Goal: Information Seeking & Learning: Learn about a topic

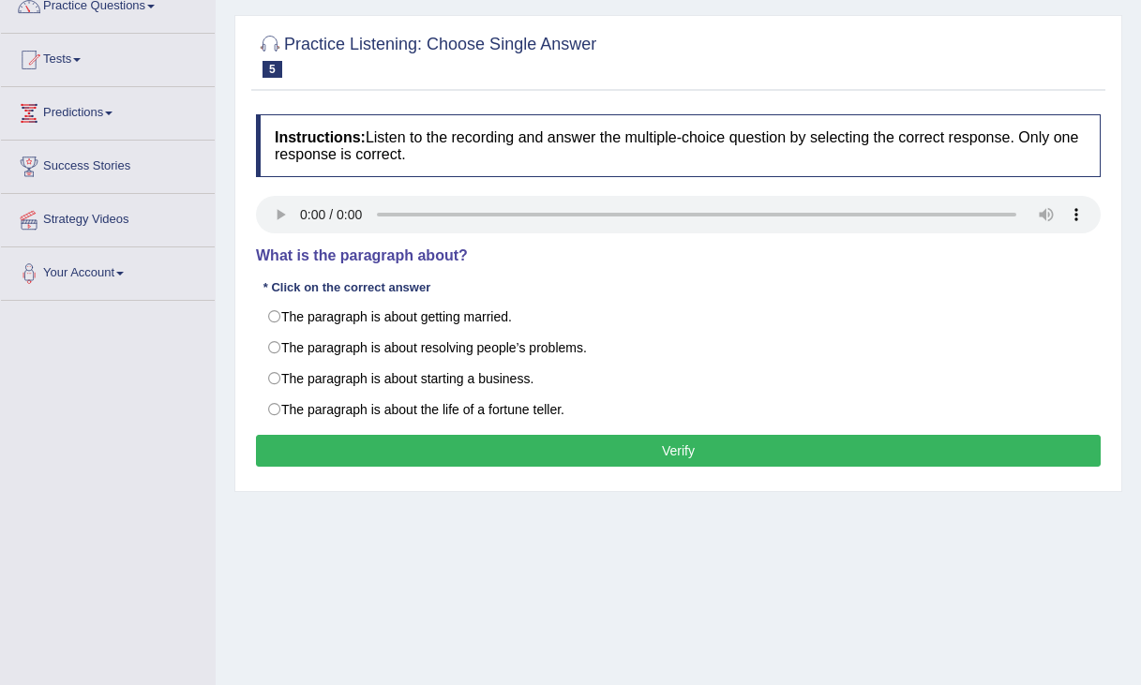
scroll to position [153, 0]
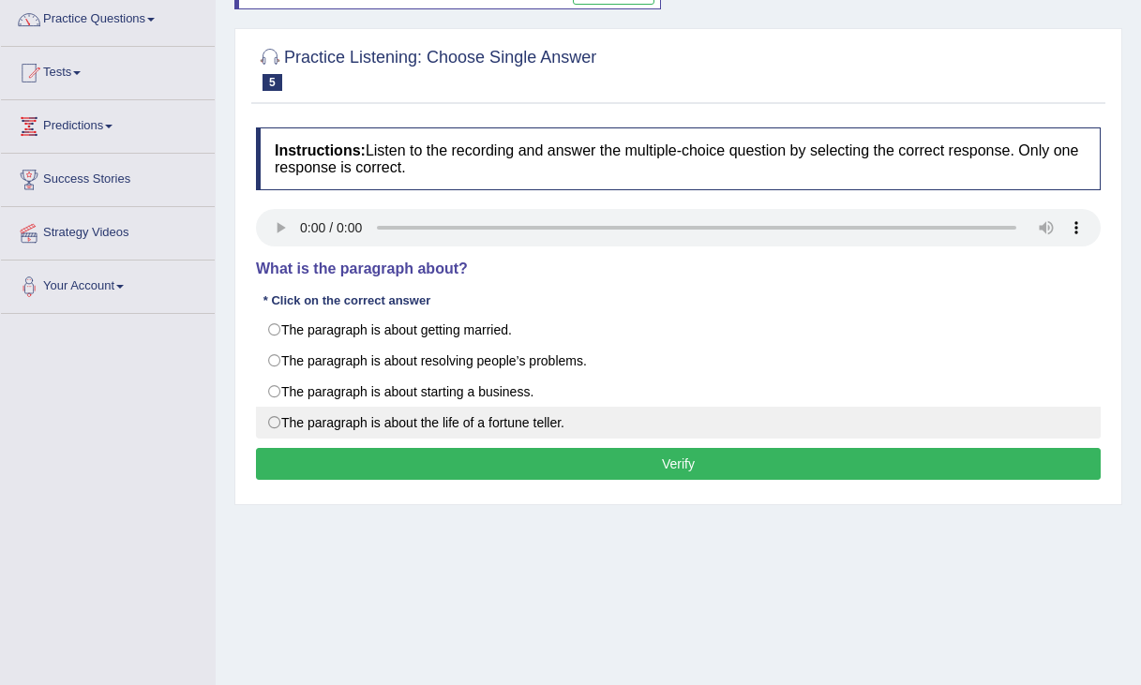
click at [468, 419] on label "The paragraph is about the life of a fortune teller." at bounding box center [678, 423] width 845 height 32
radio input "true"
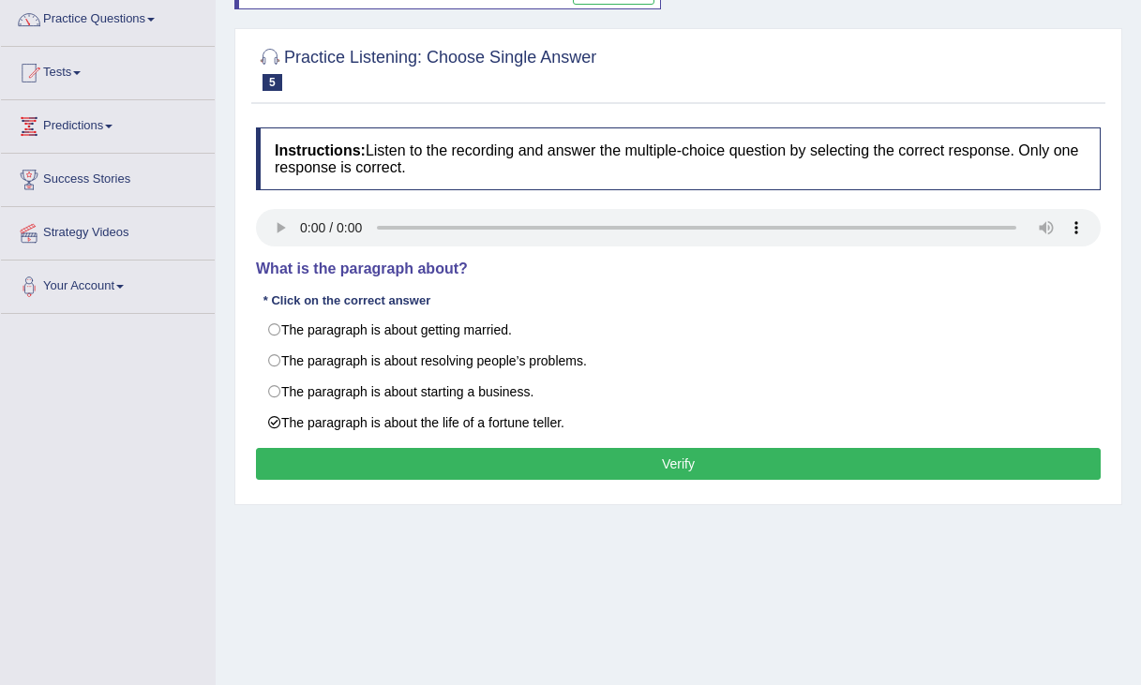
click at [612, 469] on button "Verify" at bounding box center [678, 464] width 845 height 32
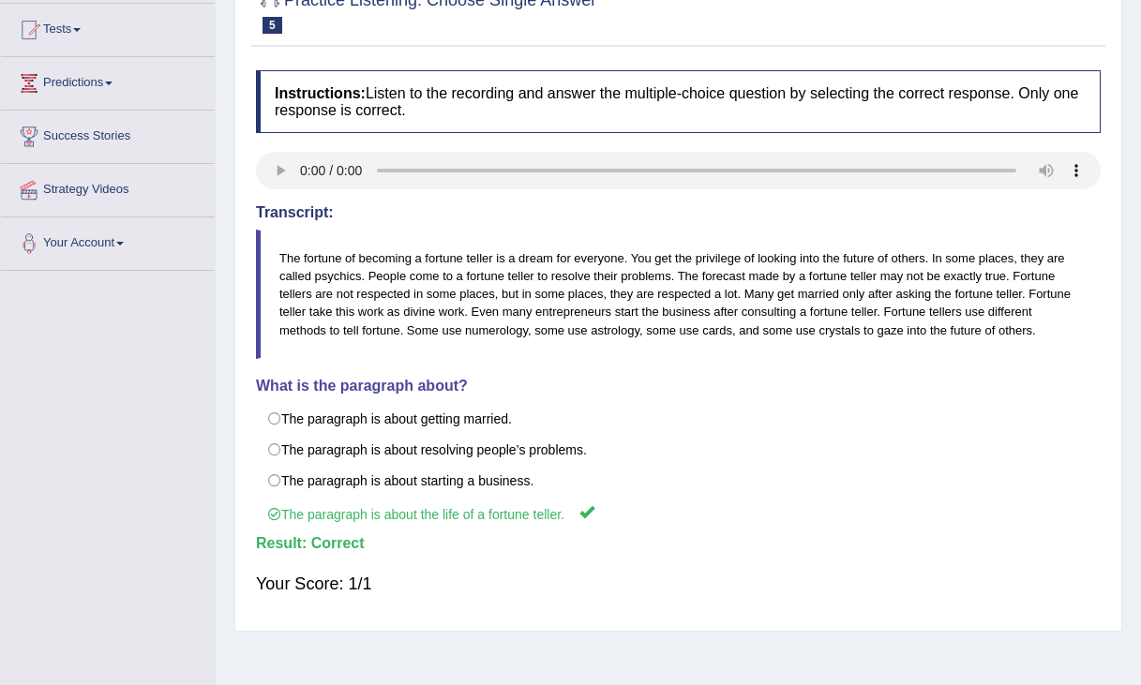
scroll to position [0, 0]
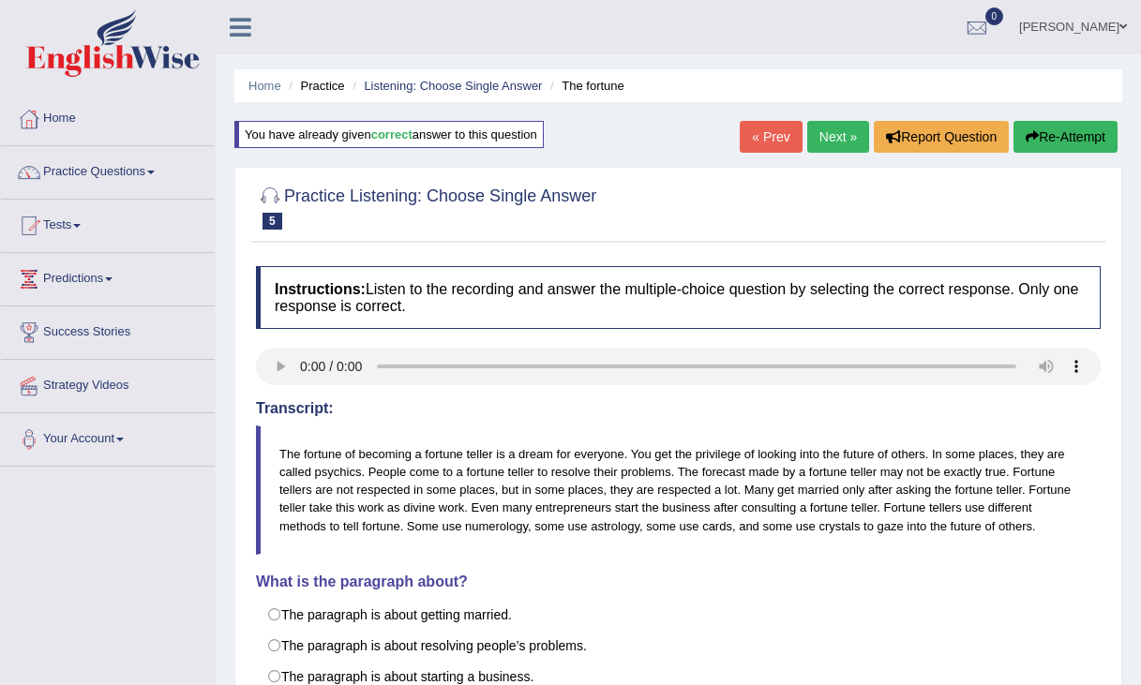
click at [840, 141] on link "Next »" at bounding box center [838, 137] width 62 height 32
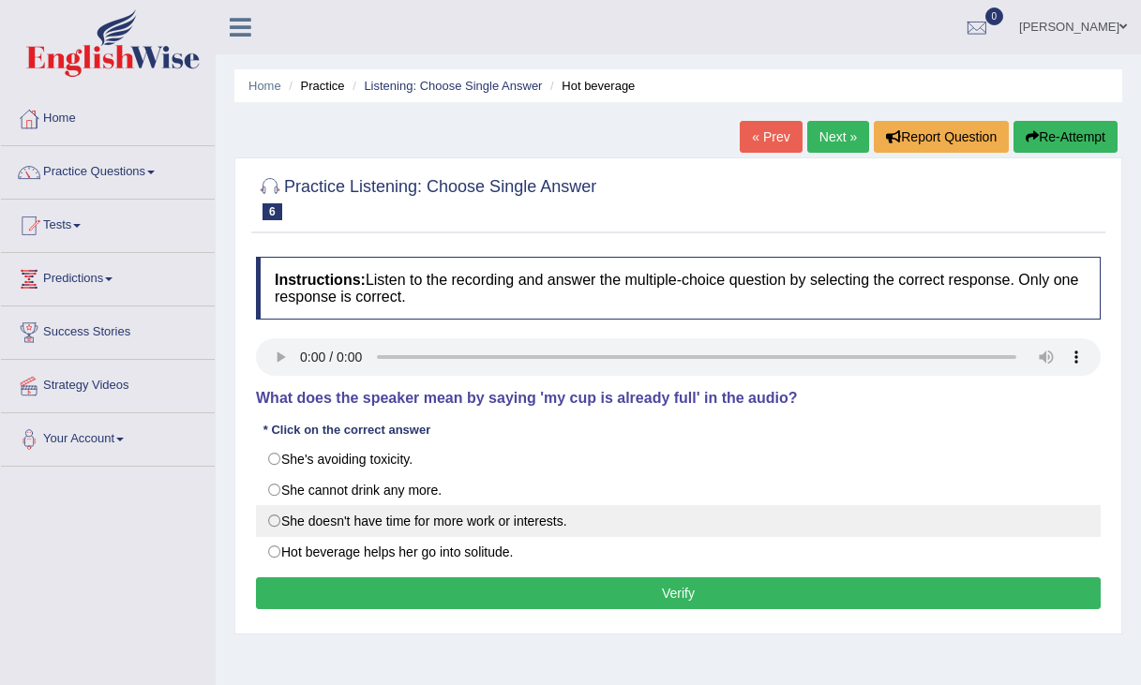
click at [374, 531] on label "She doesn't have time for more work or interests." at bounding box center [678, 521] width 845 height 32
radio input "true"
click at [373, 531] on label "She doesn't have time for more work or interests." at bounding box center [678, 521] width 845 height 32
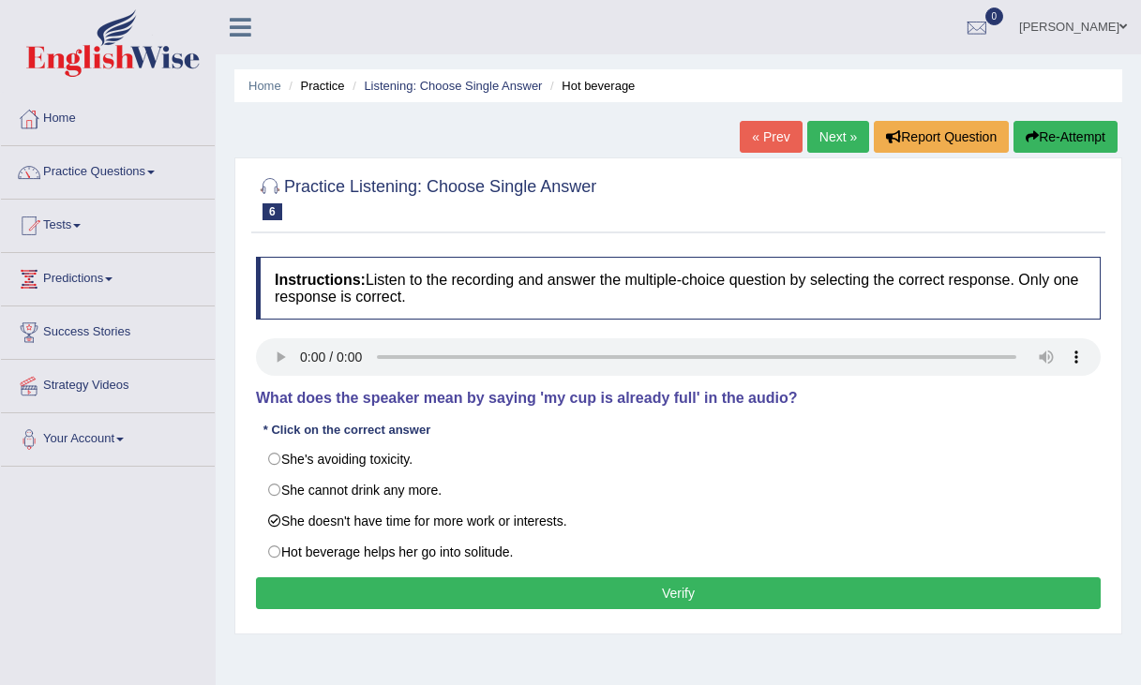
click at [476, 598] on button "Verify" at bounding box center [678, 593] width 845 height 32
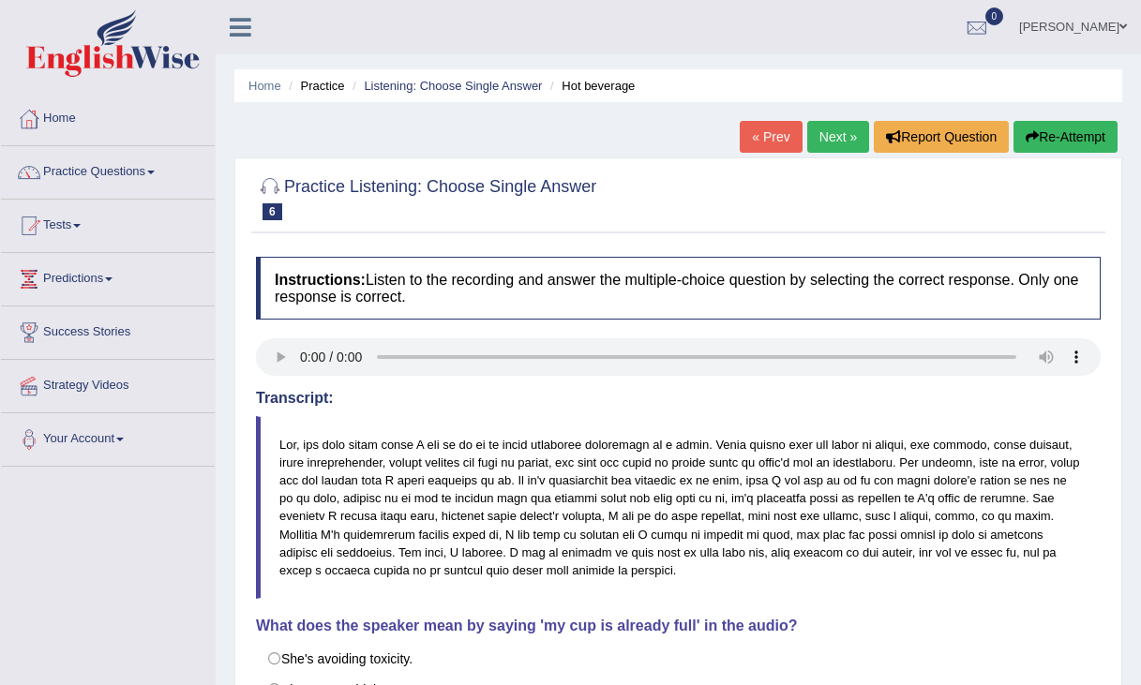
click at [839, 133] on link "Next »" at bounding box center [838, 137] width 62 height 32
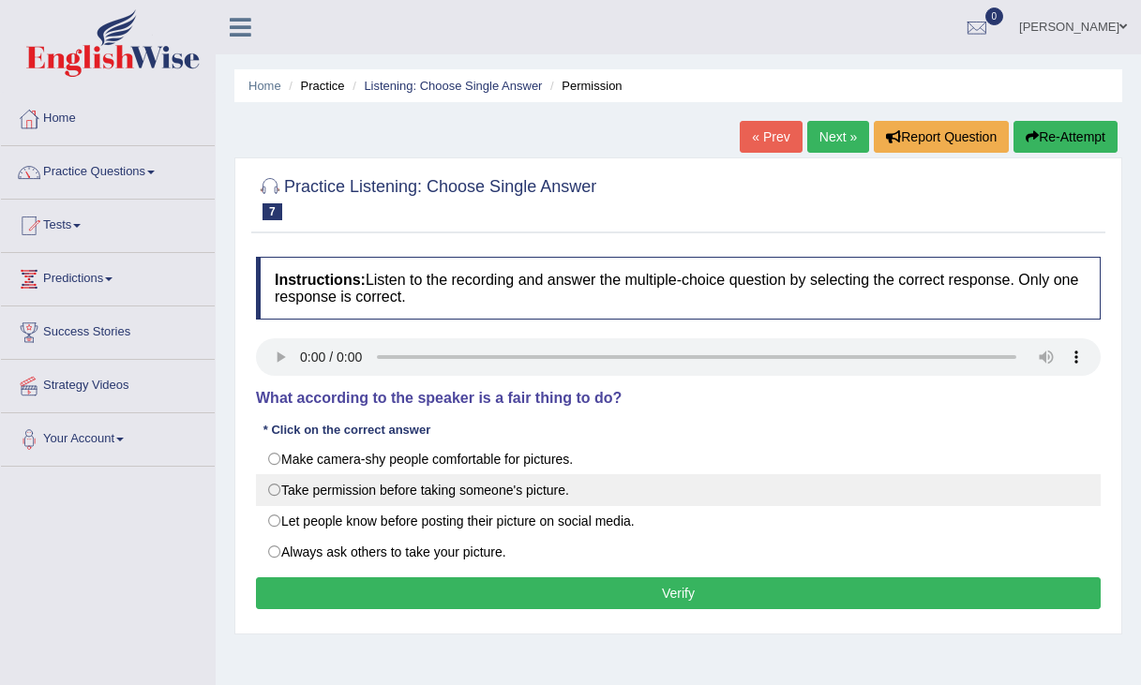
click at [374, 487] on label "Take permission before taking someone's picture." at bounding box center [678, 490] width 845 height 32
radio input "true"
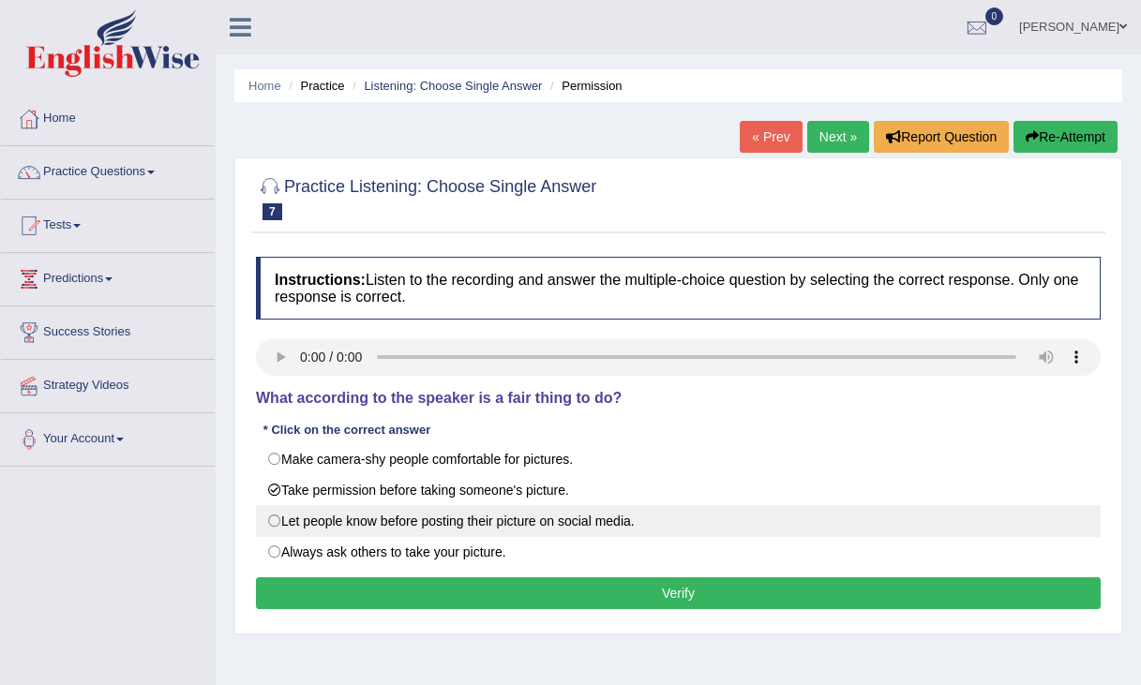
scroll to position [7, 0]
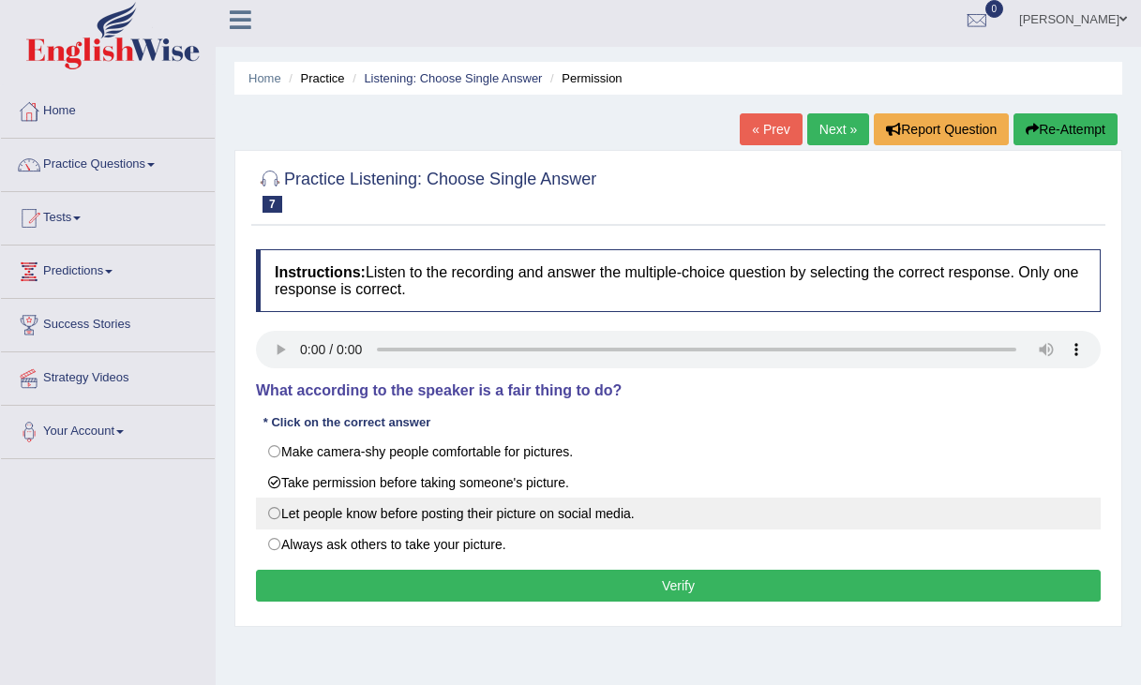
click at [319, 521] on label "Let people know before posting their picture on social media." at bounding box center [678, 514] width 845 height 32
radio input "true"
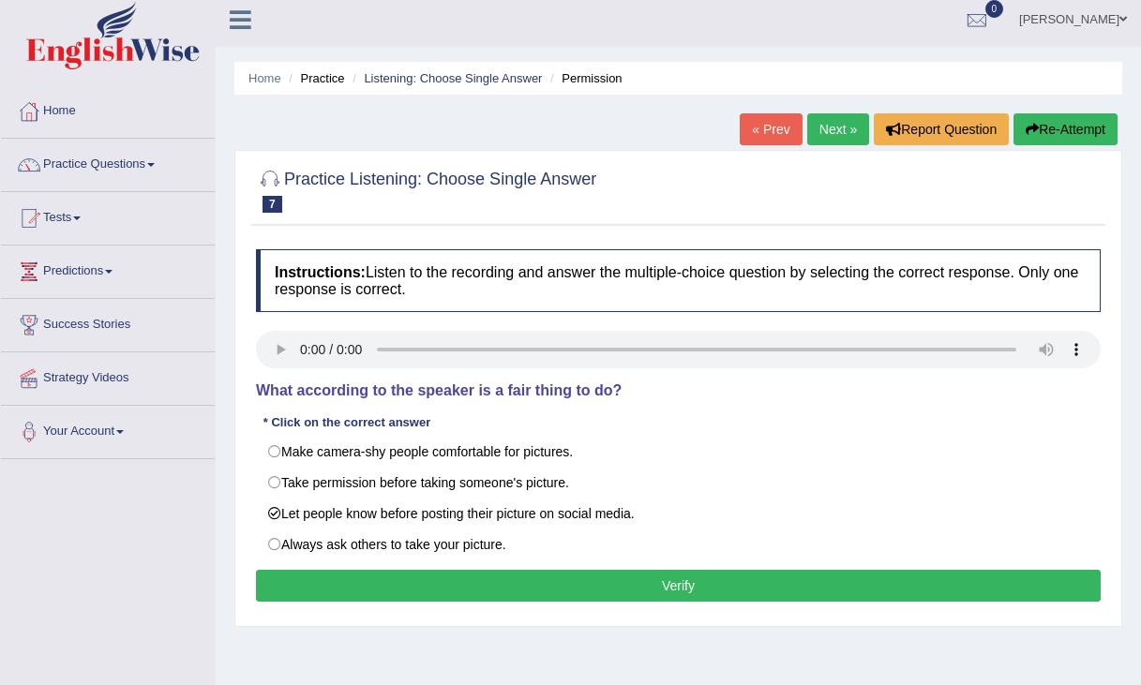
click at [396, 572] on button "Verify" at bounding box center [678, 586] width 845 height 32
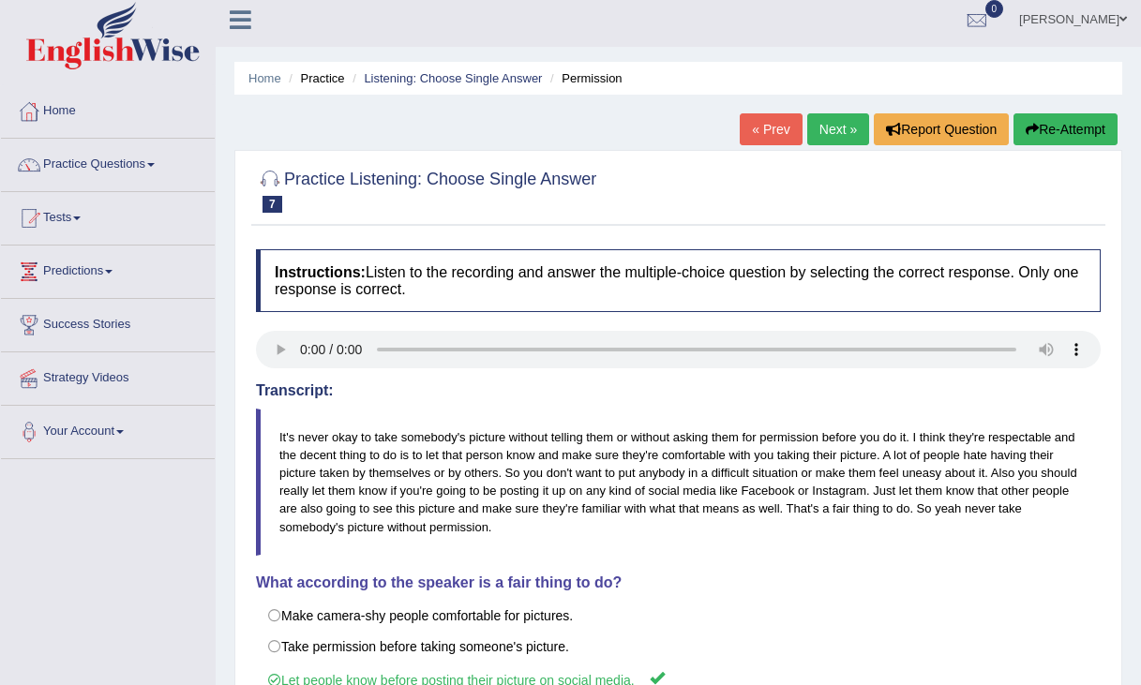
scroll to position [19, 0]
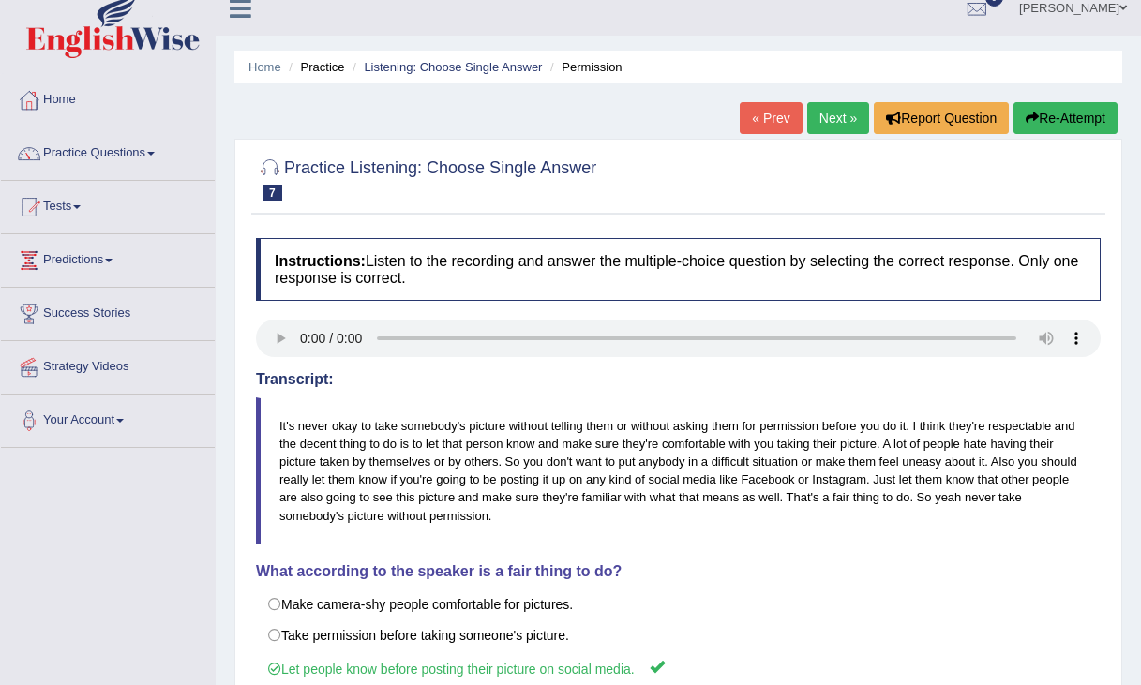
click at [825, 121] on link "Next »" at bounding box center [838, 118] width 62 height 32
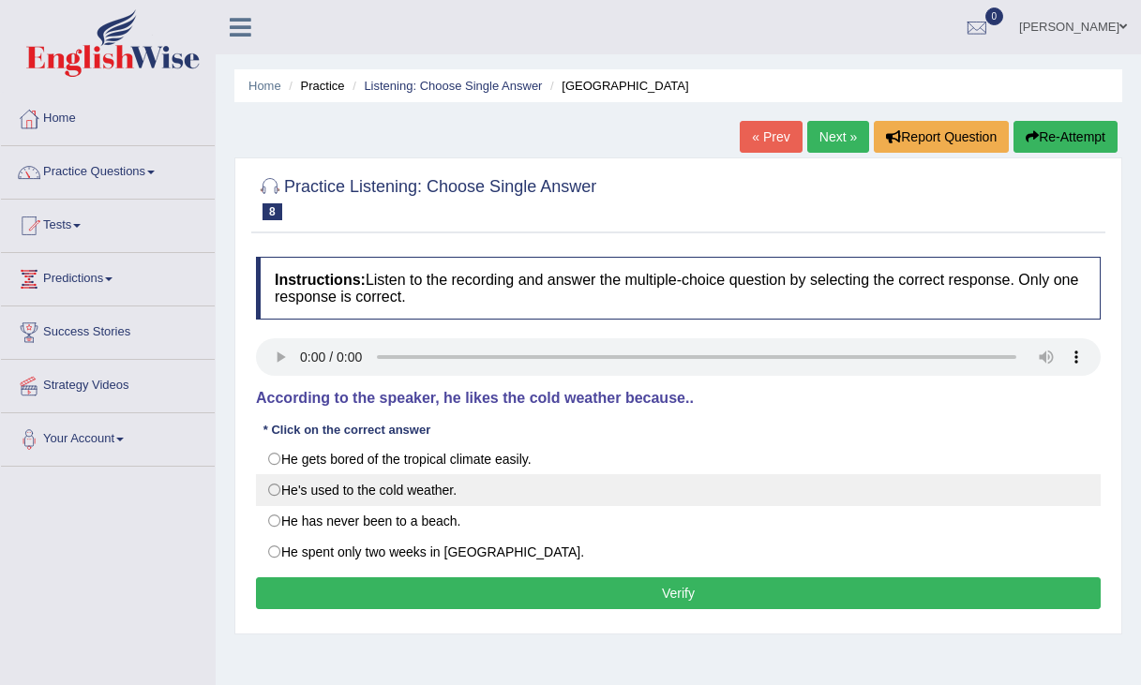
click at [421, 496] on label "He's used to the cold weather." at bounding box center [678, 490] width 845 height 32
radio input "true"
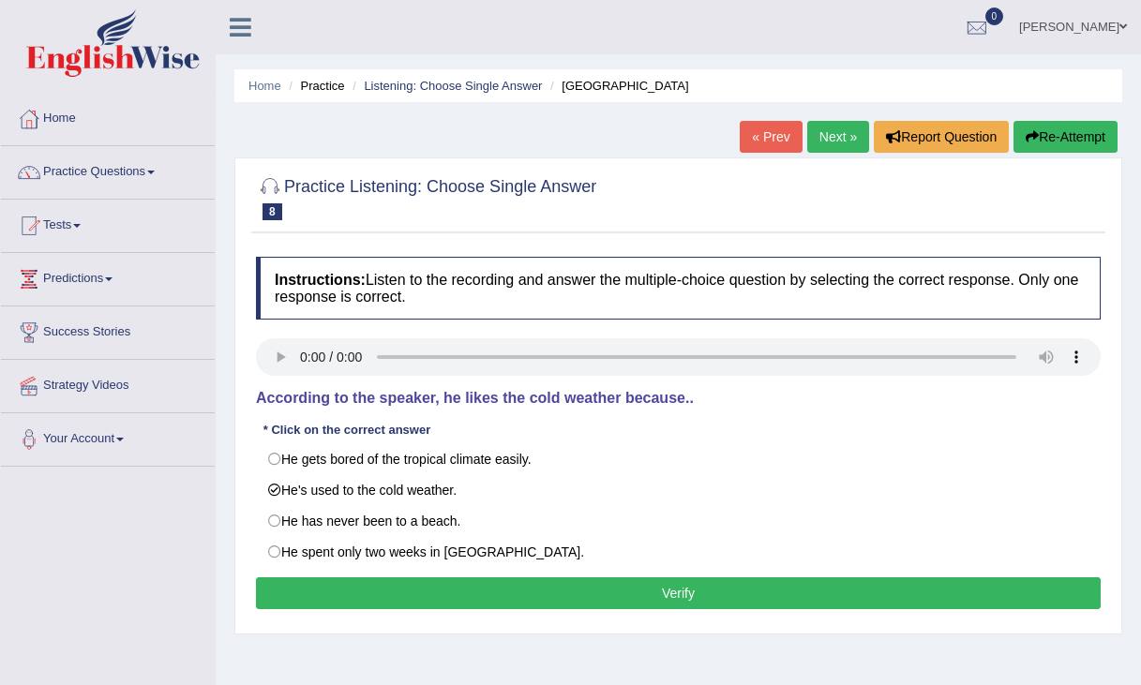
click at [456, 576] on div "Instructions: Listen to the recording and answer the multiple-choice question b…" at bounding box center [678, 435] width 854 height 377
click at [450, 586] on button "Verify" at bounding box center [678, 593] width 845 height 32
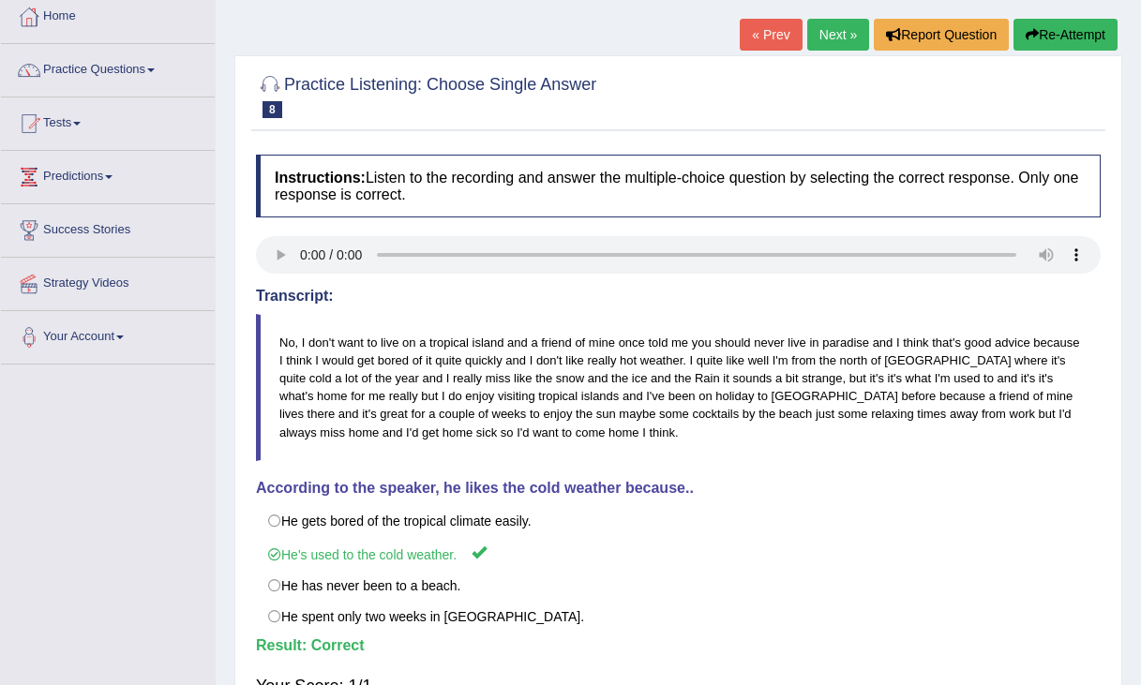
scroll to position [103, 0]
click at [817, 42] on link "Next »" at bounding box center [838, 34] width 62 height 32
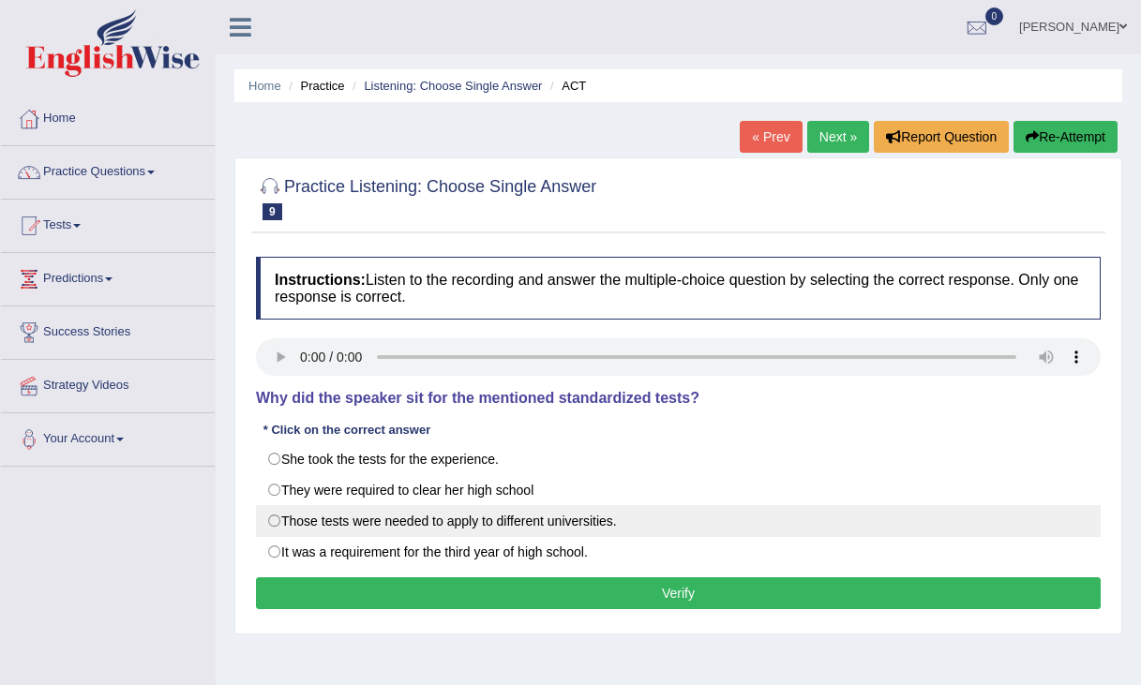
click at [424, 516] on label "Those tests were needed to apply to different universities." at bounding box center [678, 521] width 845 height 32
radio input "true"
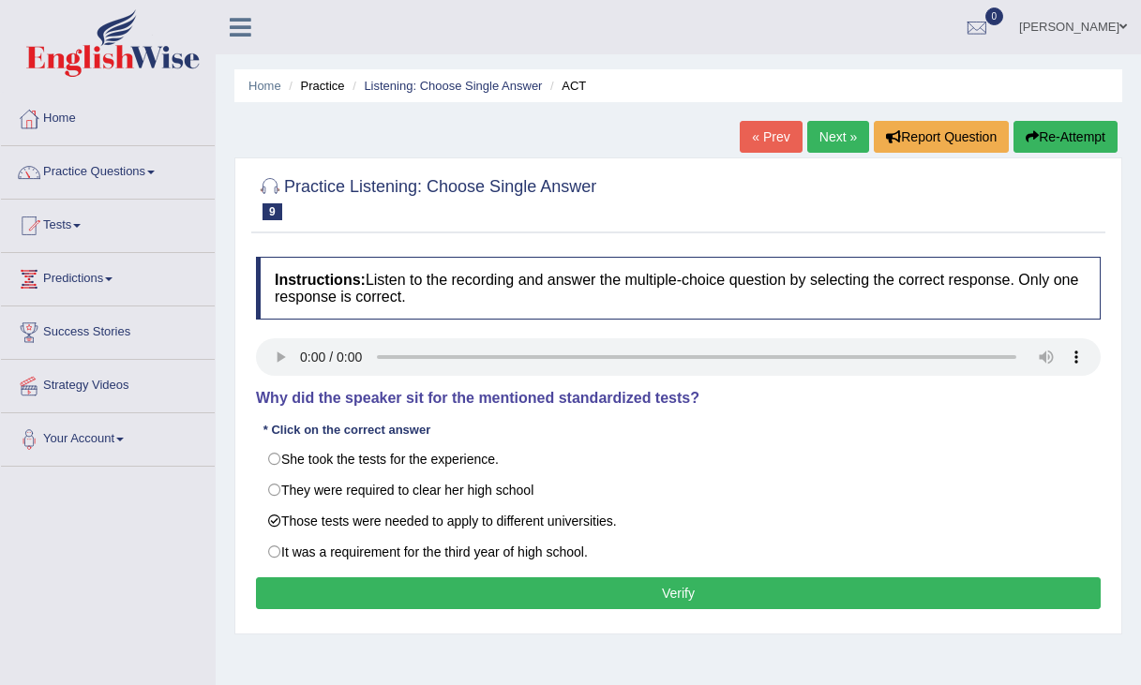
click at [478, 623] on div "Practice Listening: Choose Single Answer 9 ACT Instructions: Listen to the reco…" at bounding box center [678, 395] width 888 height 477
drag, startPoint x: 479, startPoint y: 617, endPoint x: 481, endPoint y: 607, distance: 9.6
click at [479, 616] on div "Instructions: Listen to the recording and answer the multiple-choice question b…" at bounding box center [678, 435] width 854 height 377
click at [481, 606] on button "Verify" at bounding box center [678, 593] width 845 height 32
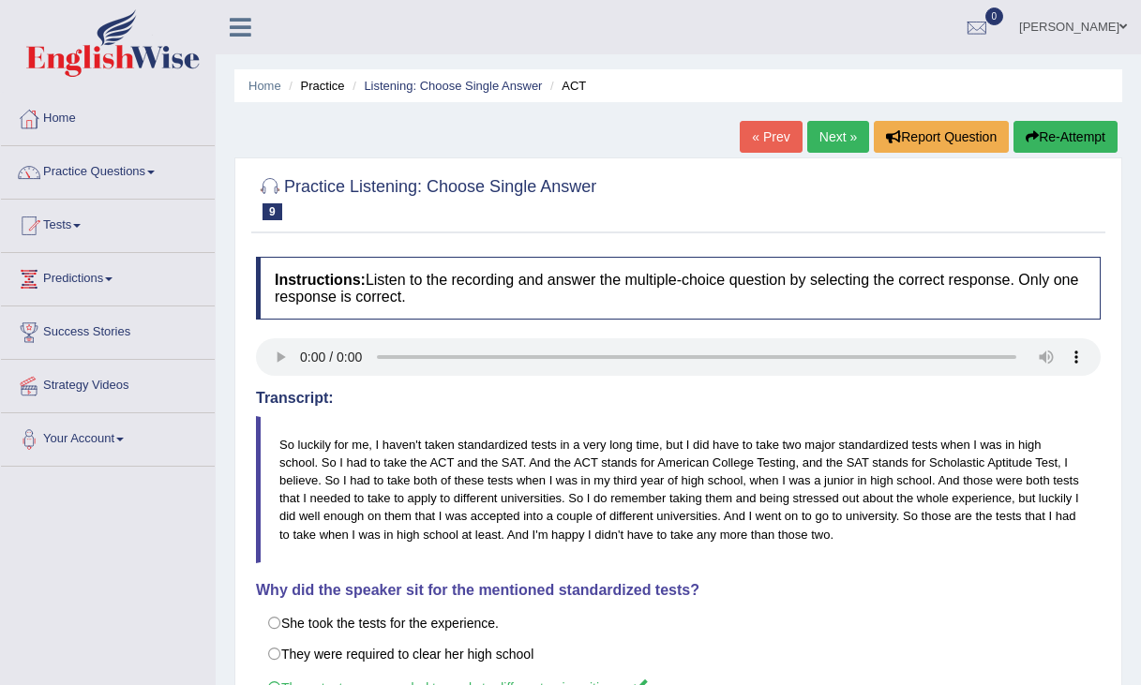
click at [830, 143] on link "Next »" at bounding box center [838, 137] width 62 height 32
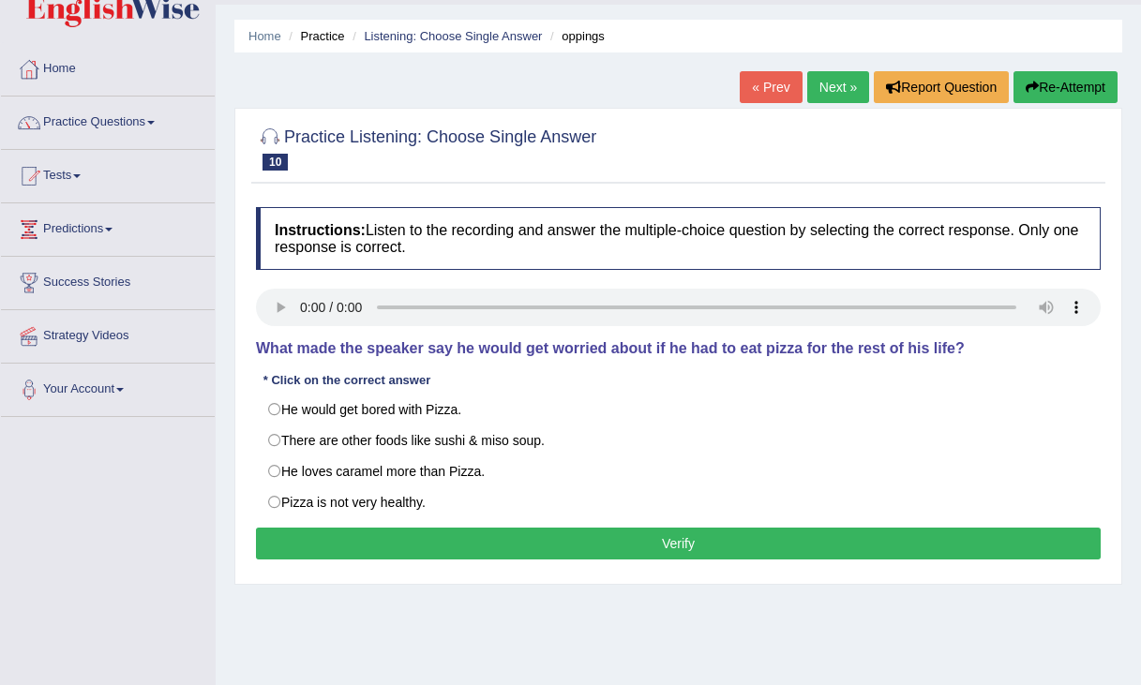
scroll to position [67, 0]
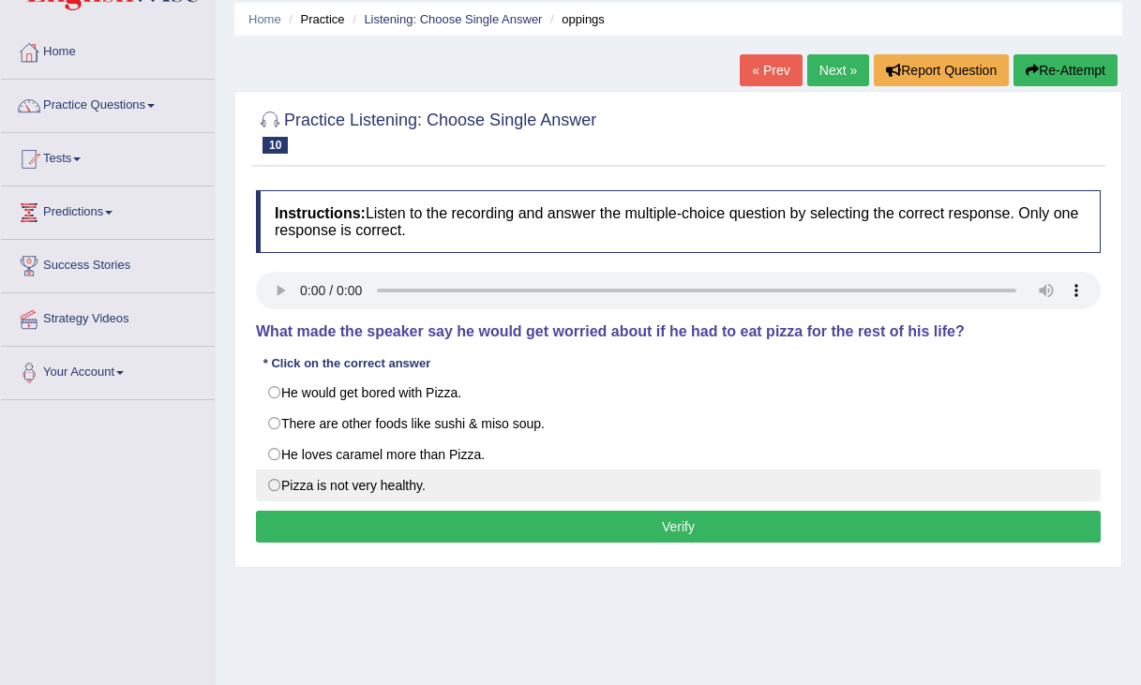
click at [391, 490] on label "Pizza is not very healthy." at bounding box center [678, 486] width 845 height 32
radio input "true"
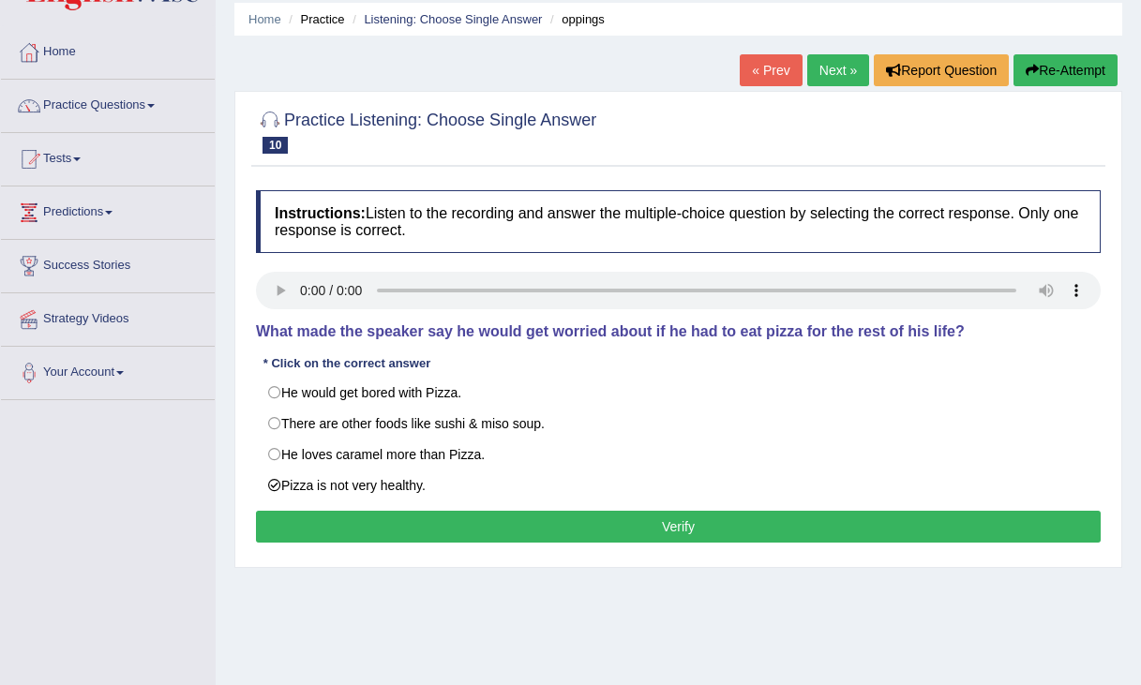
click at [435, 515] on button "Verify" at bounding box center [678, 527] width 845 height 32
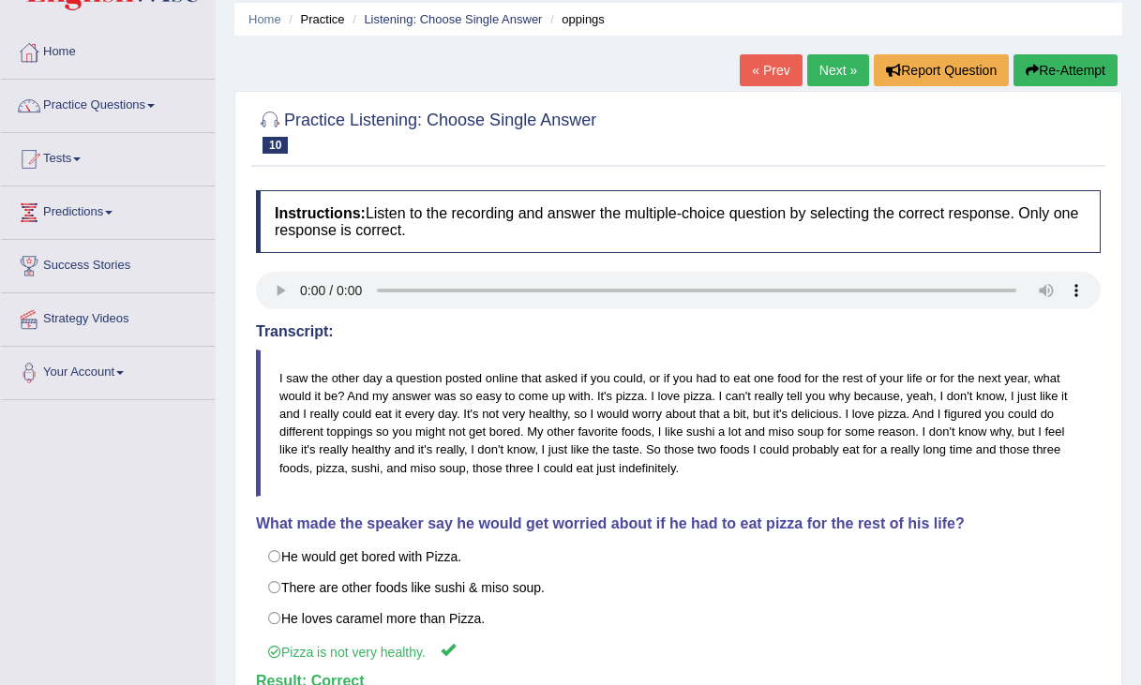
click at [824, 80] on link "Next »" at bounding box center [838, 70] width 62 height 32
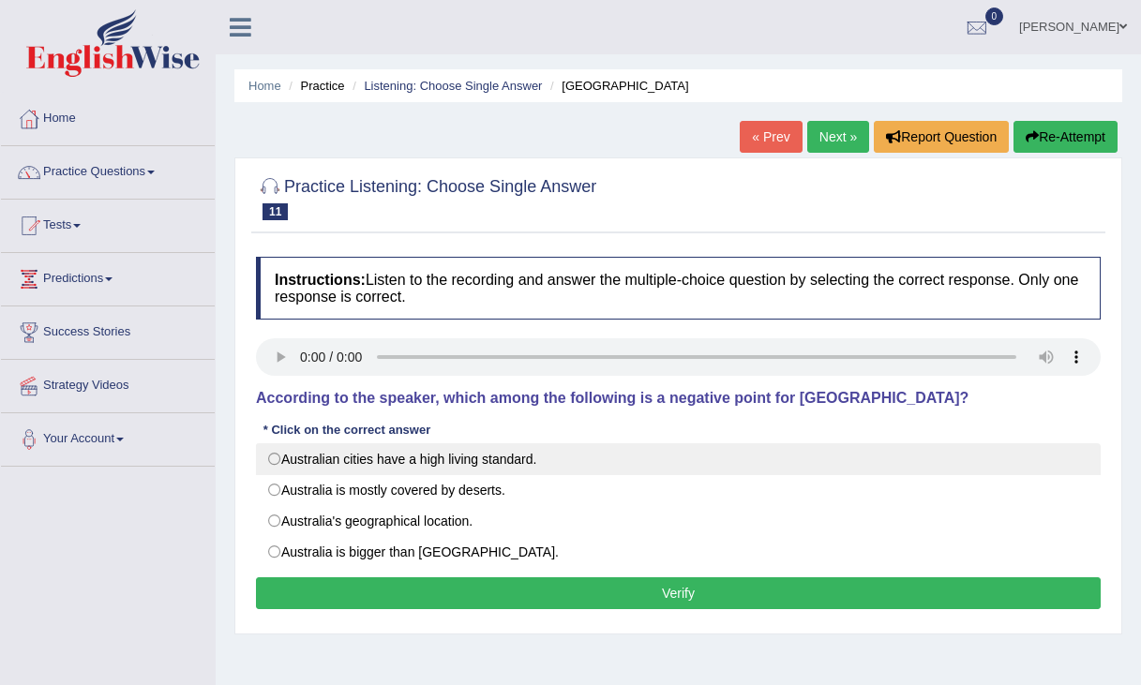
click at [475, 474] on label "Australian cities have a high living standard." at bounding box center [678, 459] width 845 height 32
radio input "true"
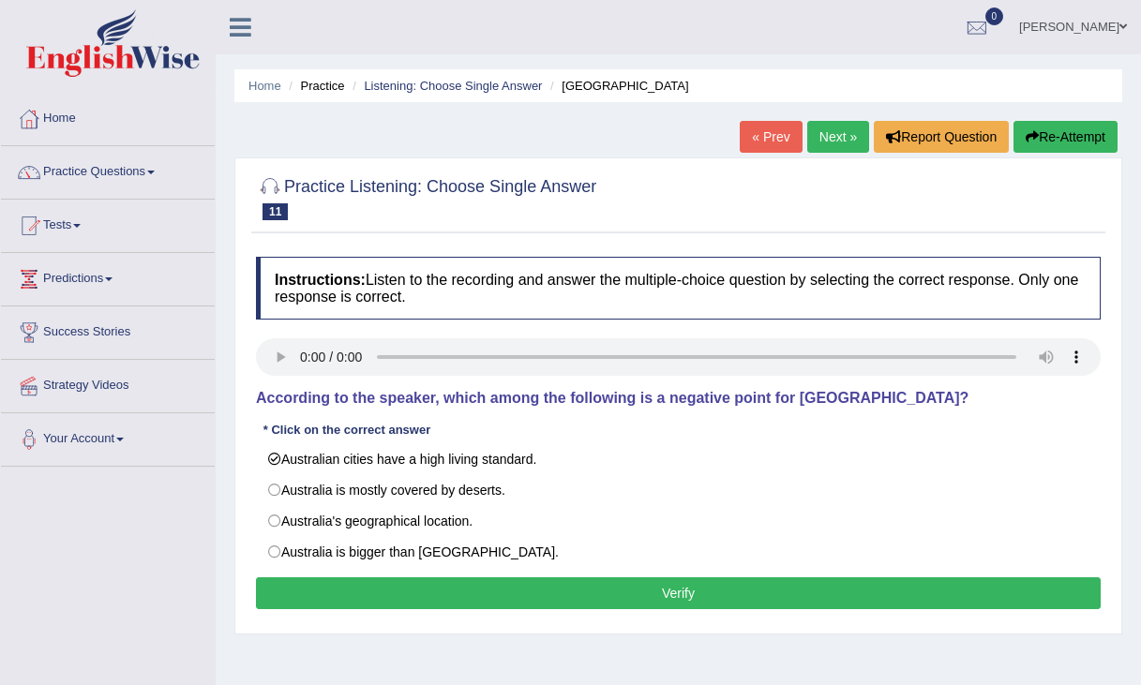
click at [508, 594] on button "Verify" at bounding box center [678, 593] width 845 height 32
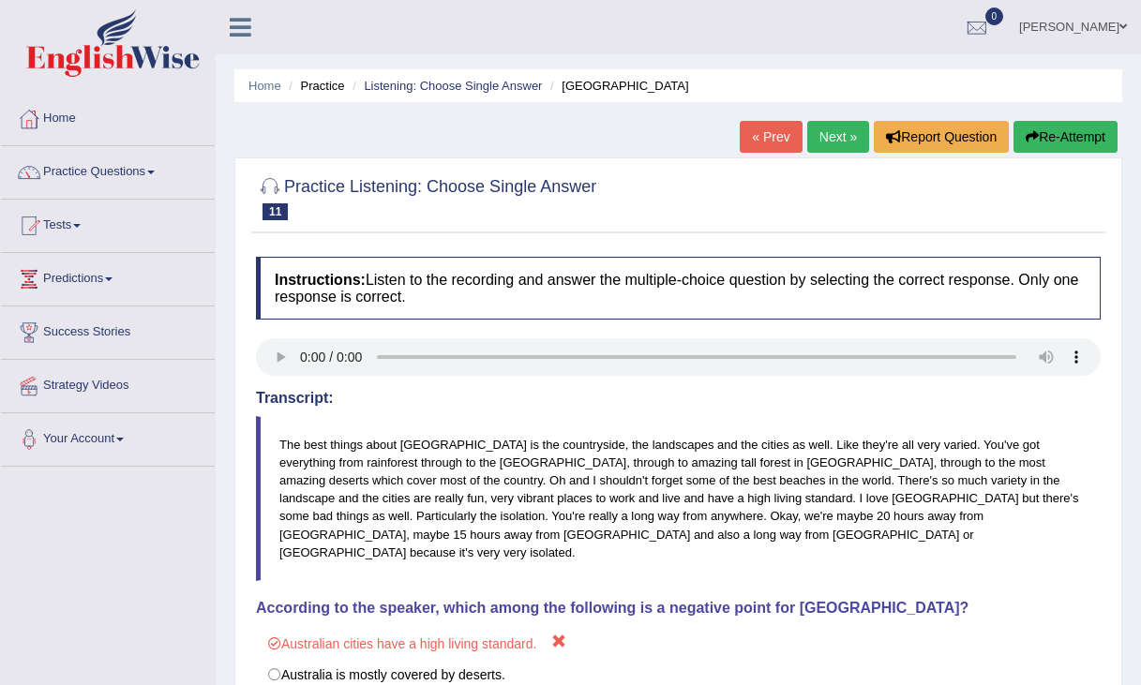
scroll to position [299, 0]
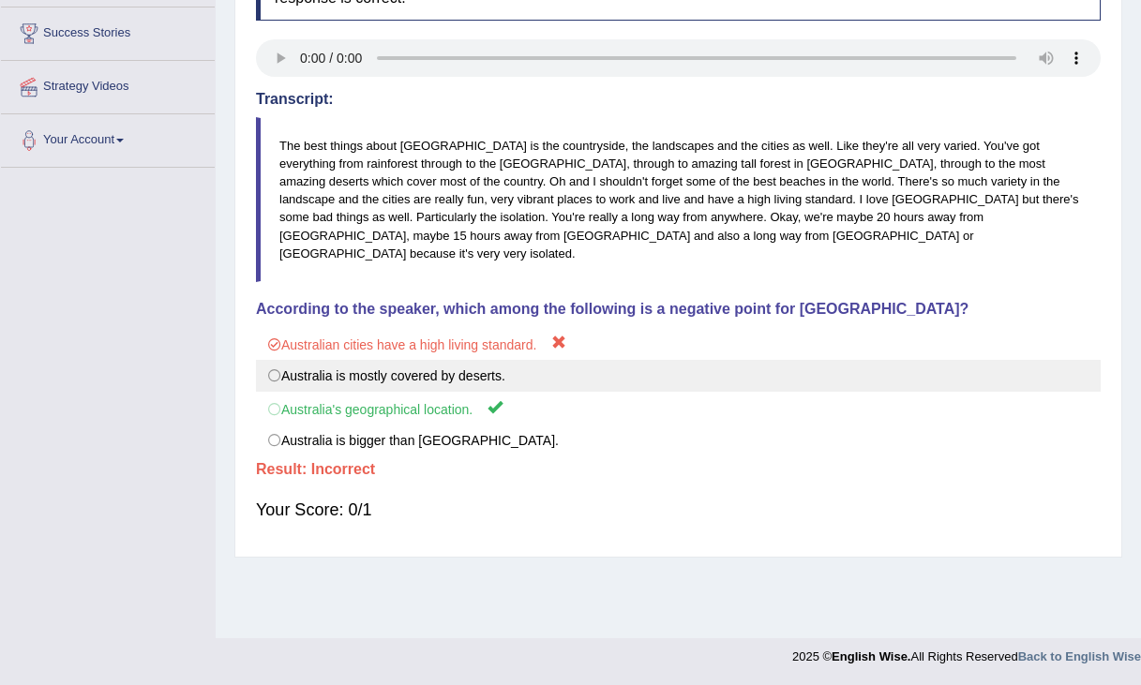
click at [407, 370] on label "Australia is mostly covered by deserts." at bounding box center [678, 376] width 845 height 32
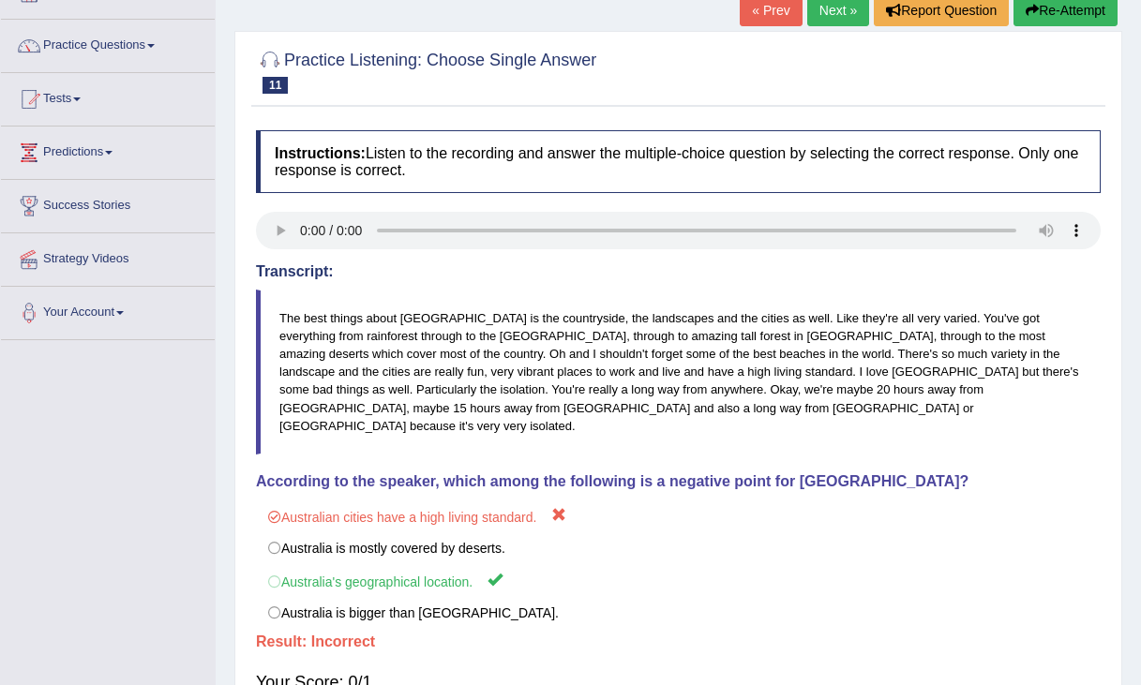
scroll to position [0, 0]
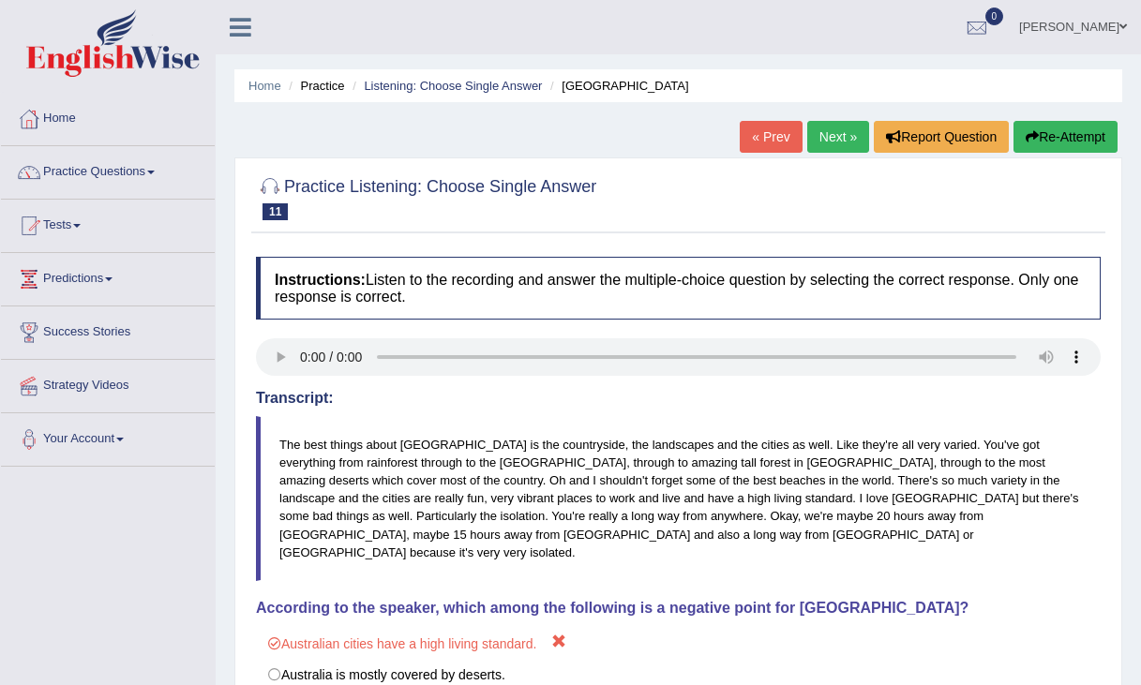
click at [830, 141] on link "Next »" at bounding box center [838, 137] width 62 height 32
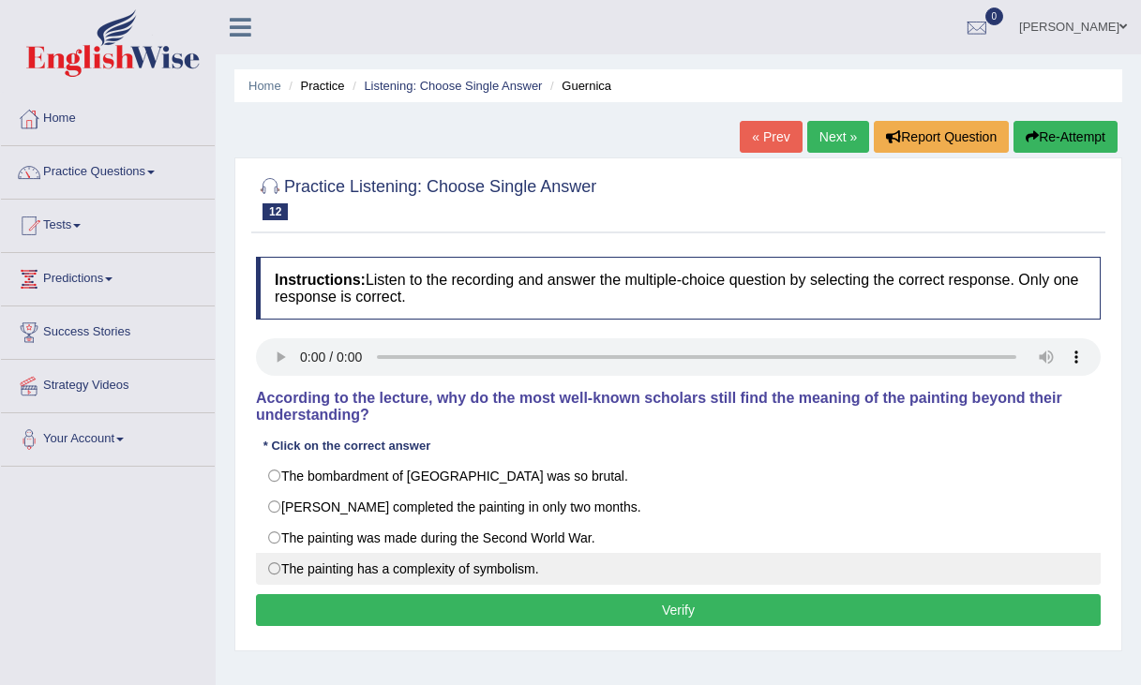
click at [561, 571] on label "The painting has a complexity of symbolism." at bounding box center [678, 569] width 845 height 32
radio input "true"
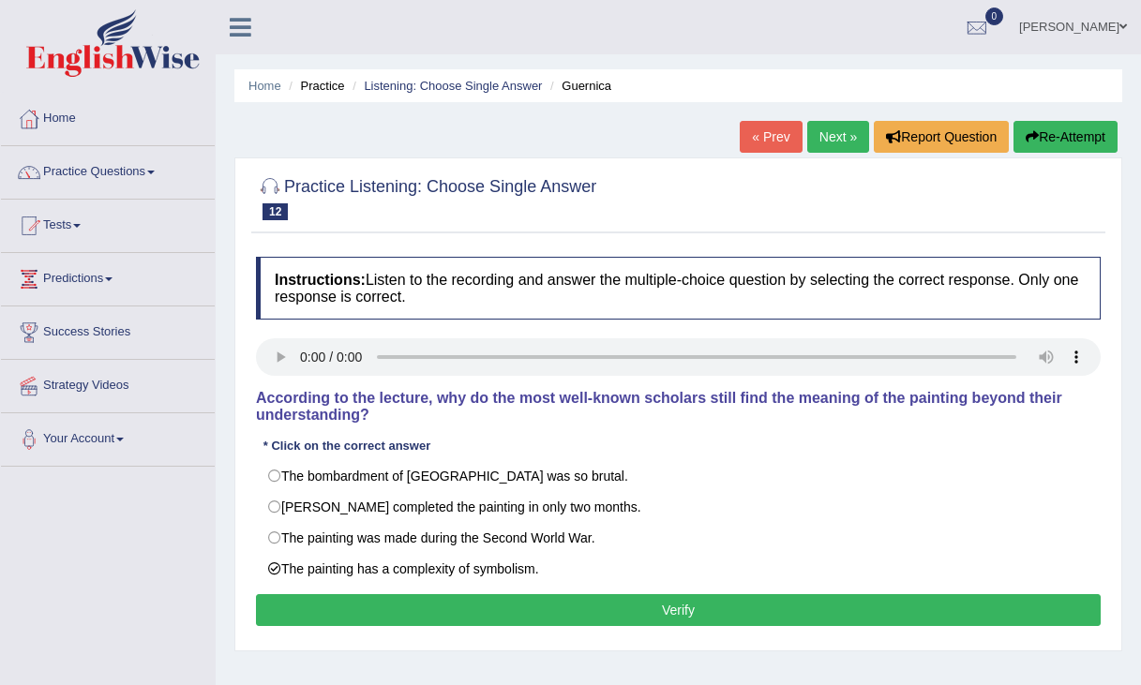
click at [558, 608] on button "Verify" at bounding box center [678, 610] width 845 height 32
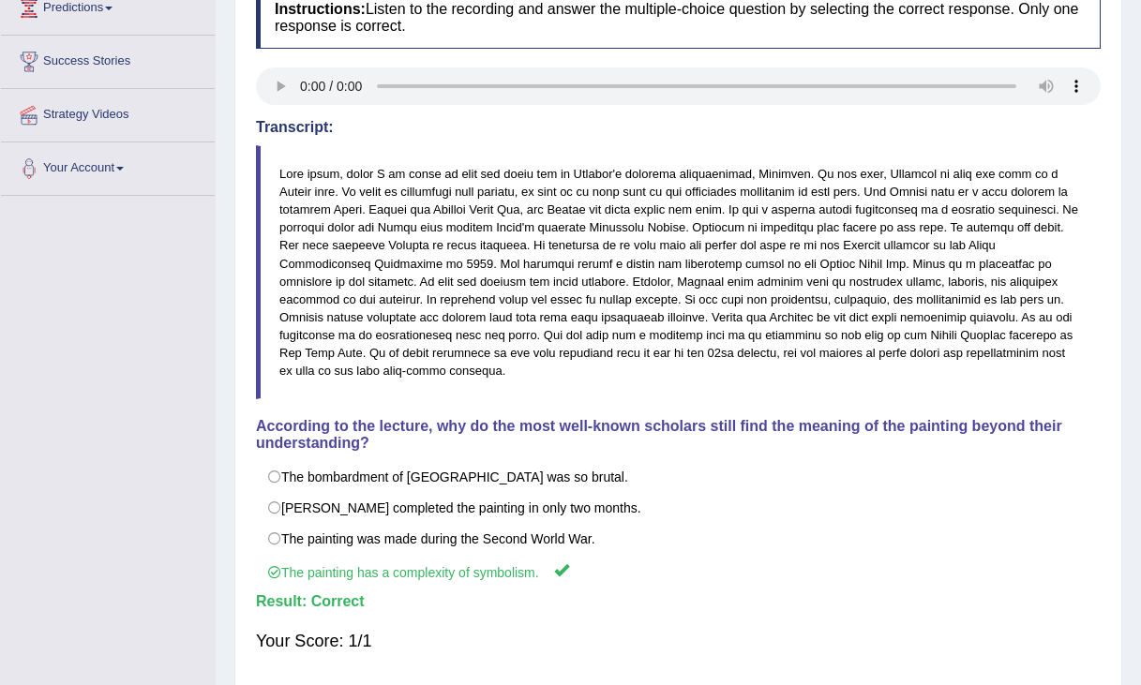
scroll to position [337, 0]
